Goal: Check status

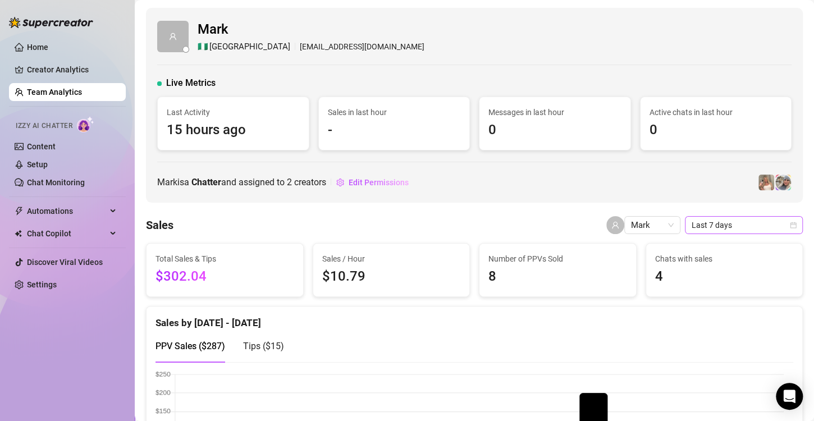
click at [722, 223] on span "Last 7 days" at bounding box center [743, 225] width 104 height 17
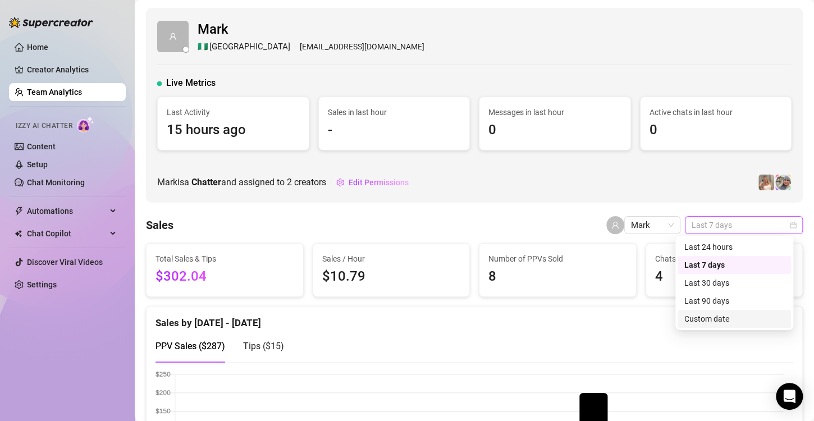
click at [708, 319] on div "Custom date" at bounding box center [734, 319] width 100 height 12
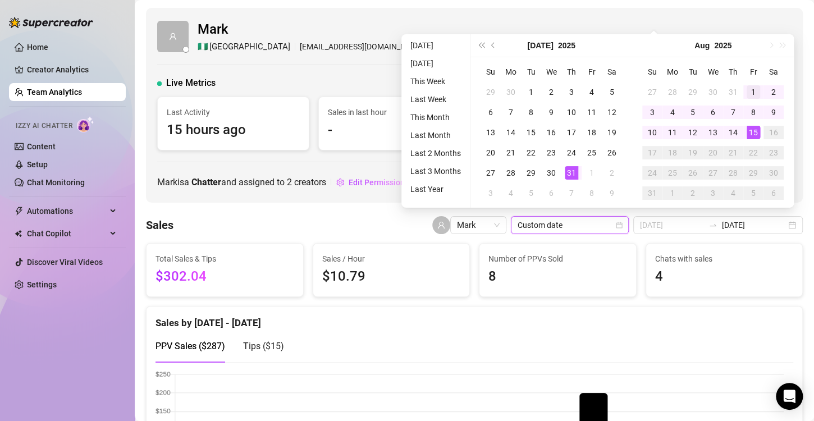
type input "[DATE]"
click at [750, 90] on div "1" at bounding box center [752, 91] width 13 height 13
type input "[DATE]"
click at [735, 134] on div "14" at bounding box center [732, 132] width 13 height 13
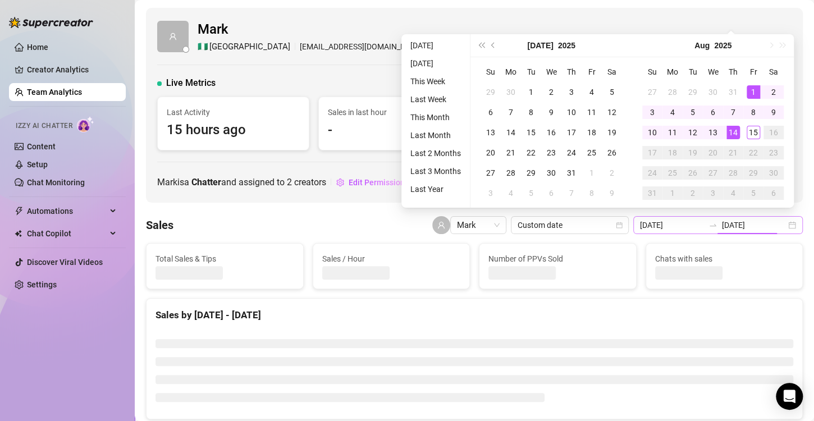
type input "[DATE]"
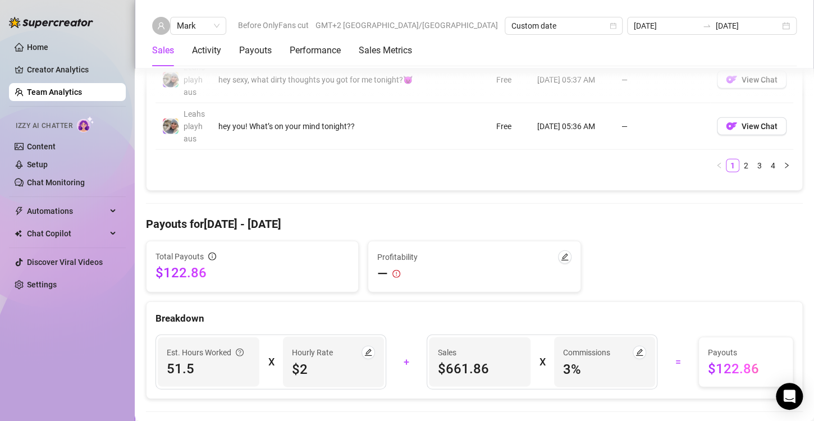
scroll to position [1347, 0]
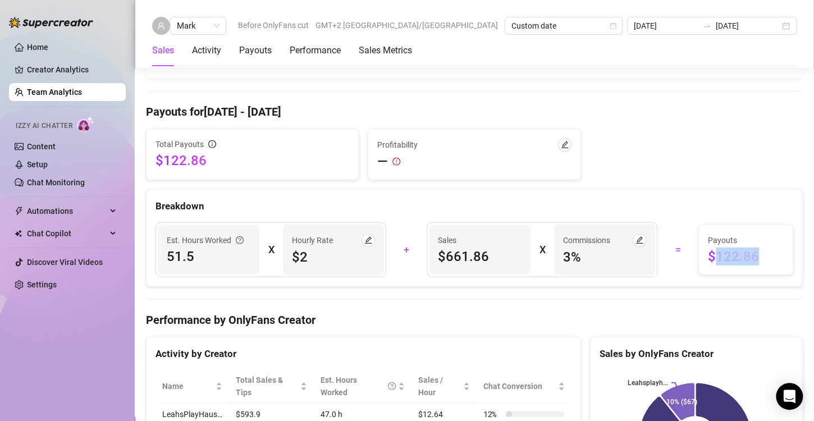
drag, startPoint x: 709, startPoint y: 254, endPoint x: 748, endPoint y: 256, distance: 39.3
click at [748, 256] on span "$122.86" at bounding box center [746, 256] width 76 height 18
